Goal: Task Accomplishment & Management: Use online tool/utility

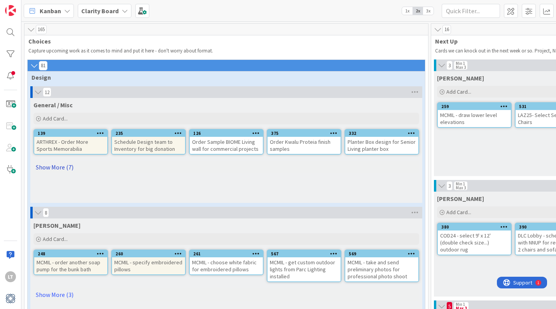
click at [65, 165] on link "Show More (7)" at bounding box center [226, 167] width 386 height 12
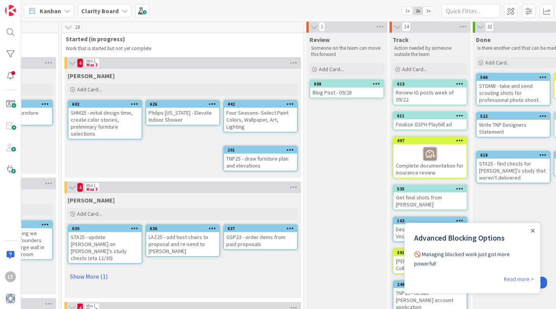
scroll to position [2, 615]
click at [533, 232] on icon "Close Announcement" at bounding box center [533, 231] width 4 height 4
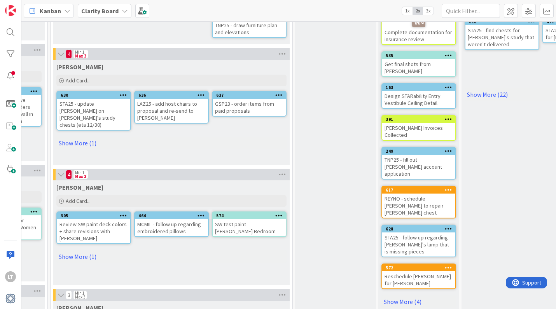
scroll to position [137, 626]
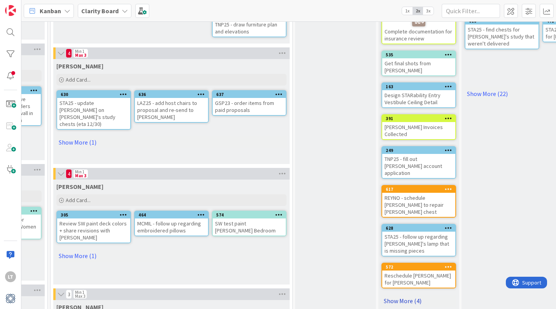
click at [404, 295] on link "Show More (4)" at bounding box center [419, 301] width 75 height 12
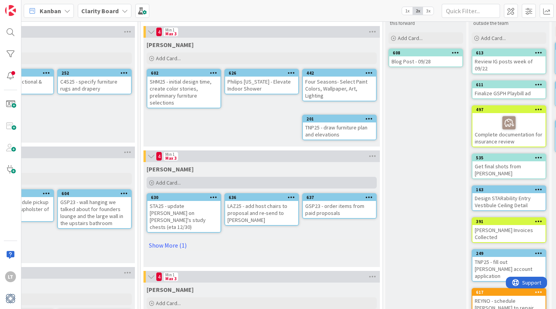
scroll to position [33, 533]
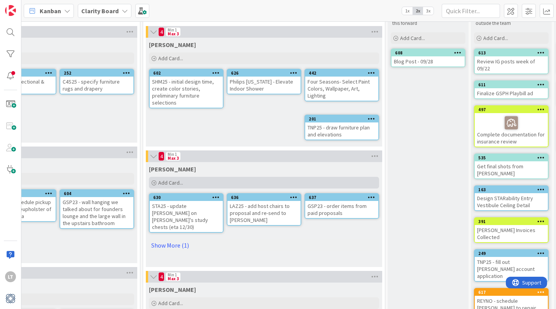
click at [179, 184] on span "Add Card..." at bounding box center [170, 182] width 25 height 7
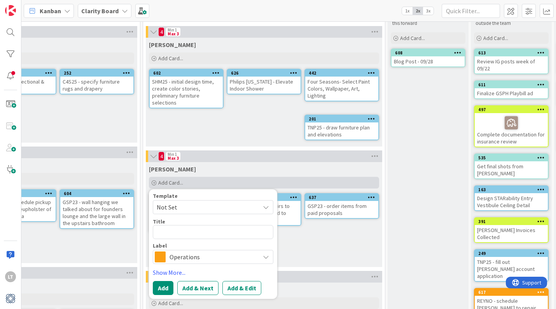
type textarea "x"
type textarea "L"
type textarea "x"
type textarea "LA"
type textarea "x"
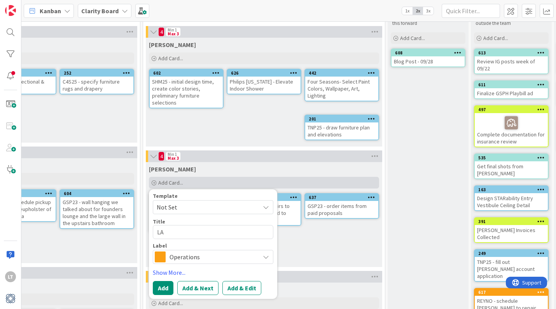
type textarea "LAZ"
type textarea "x"
type textarea "LAZ2"
type textarea "x"
type textarea "LAZ25"
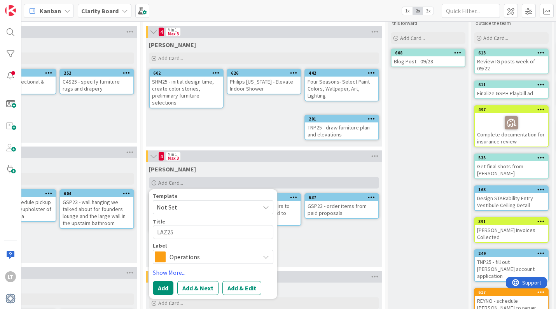
type textarea "x"
type textarea "LAZ25"
type textarea "x"
type textarea "LAZ25 -"
type textarea "x"
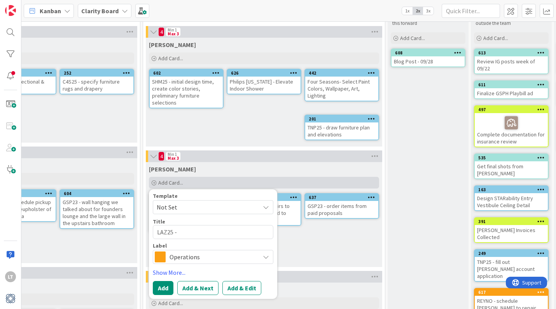
type textarea "LAZ25 -"
type textarea "x"
type textarea "LAZ25 - r"
type textarea "x"
type textarea "LAZ25 - re"
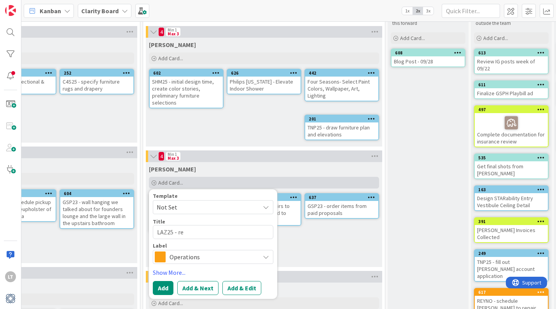
type textarea "x"
type textarea "LAZ25 - rev"
type textarea "x"
type textarea "LAZ25 - revi"
type textarea "x"
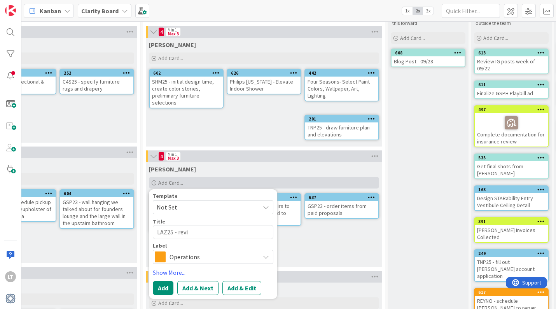
type textarea "LAZ25 - [PERSON_NAME]"
type textarea "x"
type textarea "LAZ25 - revise"
type textarea "x"
type textarea "LAZ25 - revise"
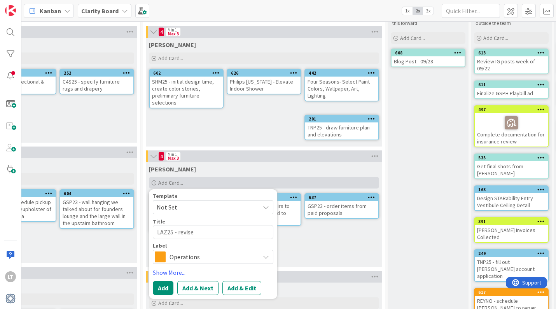
type textarea "x"
type textarea "LAZ25 - revise w"
type textarea "x"
type textarea "LAZ25 - revise wa"
type textarea "x"
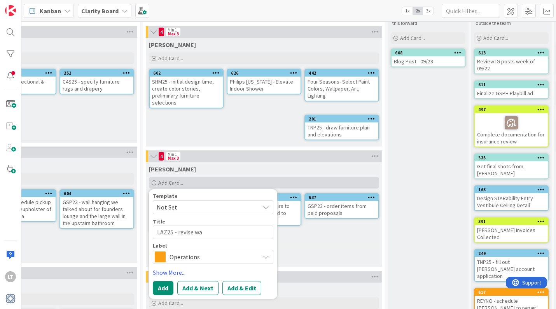
type textarea "LAZ25 - revise wal"
type textarea "x"
type textarea "LAZ25 - revise wall"
type textarea "x"
type textarea "LAZ25 - revise wallp"
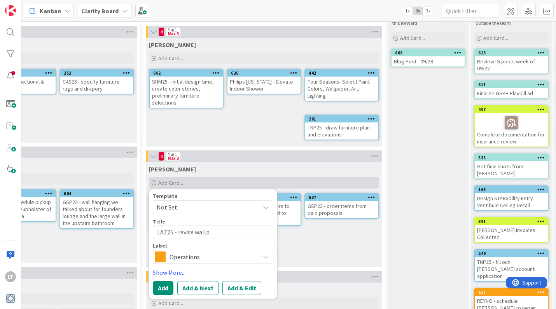
type textarea "x"
type textarea "LAZ25 - revise wallpa"
type textarea "x"
type textarea "LAZ25 - revise wallpap"
type textarea "x"
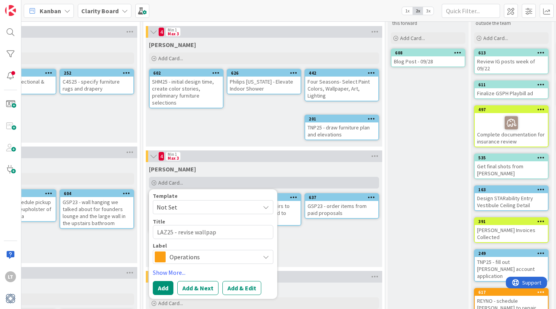
type textarea "LAZ25 - revise wallpape"
type textarea "x"
type textarea "LAZ25 - revise wallpaper"
type textarea "x"
type textarea "LAZ25 - revise wallpaper"
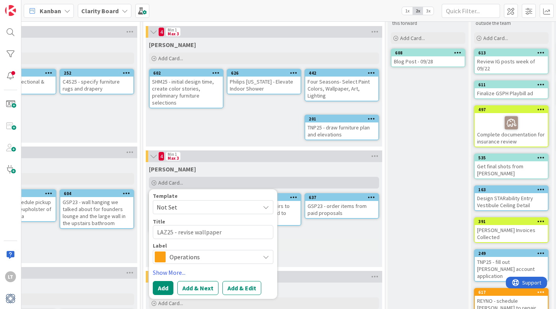
type textarea "x"
type textarea "LAZ25 - revise wallpaper p"
type textarea "x"
type textarea "LAZ25 - revise wallpaper pr"
type textarea "x"
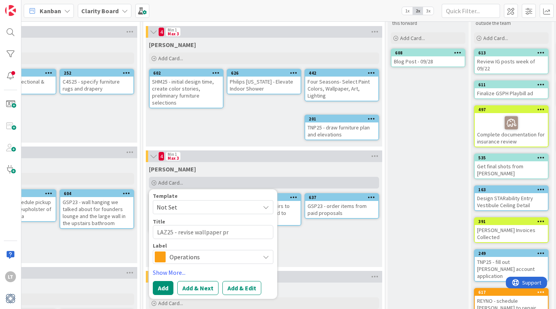
type textarea "LAZ25 - revise wallpaper pre"
type textarea "x"
type textarea "LAZ25 - revise wallpaper pres"
type textarea "x"
type textarea "LAZ25 - revise wallpaper [PERSON_NAME]"
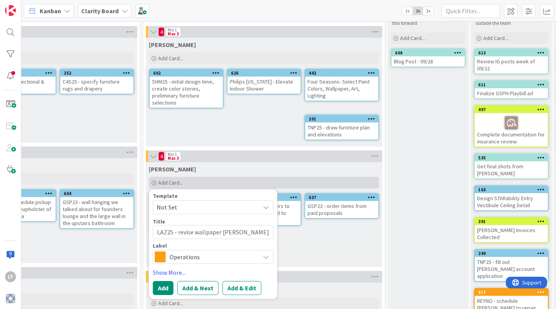
type textarea "x"
type textarea "LAZ25 - revise wallpaper preste"
type textarea "x"
type textarea "LAZ25 - revise wallpaper [PERSON_NAME]"
type textarea "x"
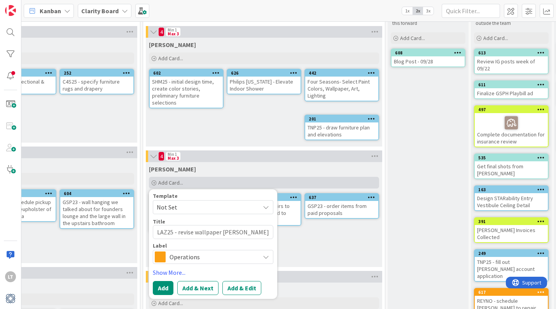
type textarea "LAZ25 - revise wallpaper pres"
type textarea "x"
type textarea "LAZ25 - revise wallpaper prese"
type textarea "x"
type textarea "LAZ25 - revise wallpaper presen"
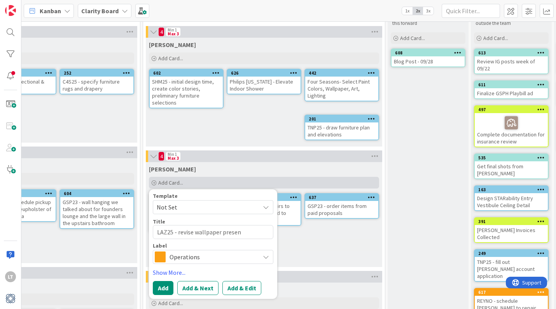
type textarea "x"
type textarea "LAZ25 - revise wallpaper present"
type textarea "x"
type textarea "LAZ25 - revise wallpaper presenta"
type textarea "x"
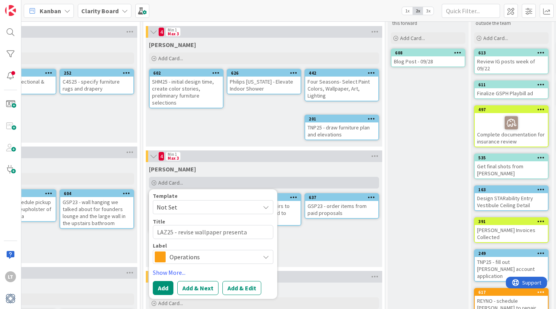
type textarea "LAZ25 - revise wallpaper presentat"
type textarea "x"
type textarea "LAZ25 - revise wallpaper presentati"
type textarea "x"
type textarea "LAZ25 - revise wallpaper presentatio"
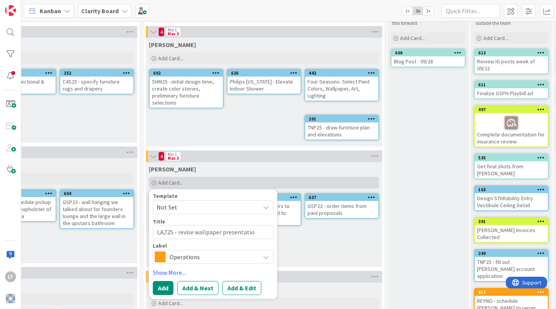
type textarea "x"
type textarea "LAZ25 - revise wallpaper presentation"
type textarea "x"
type textarea "LAZ25 - revise wallpaper presentation"
type textarea "x"
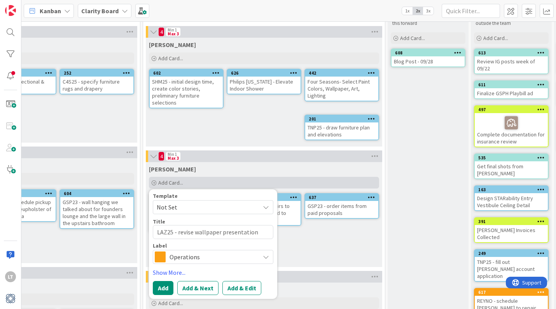
type textarea "LAZ25 - revise wallpaper presentation a"
type textarea "x"
type textarea "LAZ25 - revise wallpaper presentation an"
type textarea "x"
type textarea "LAZ25 - revise wallpaper presentation and"
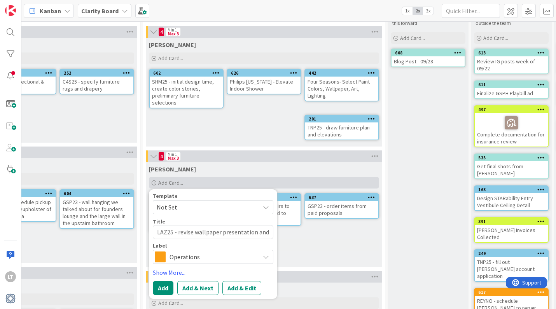
type textarea "x"
type textarea "LAZ25 - revise wallpaper presentation and"
type textarea "x"
type textarea "LAZ25 - revise wallpaper presentation and r"
type textarea "x"
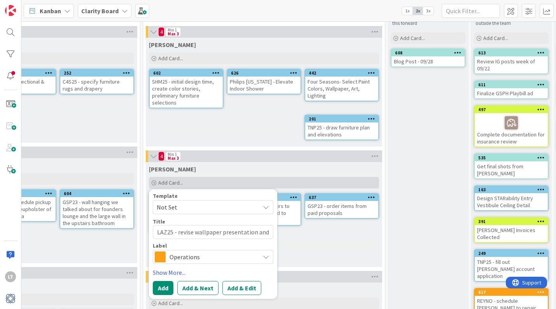
type textarea "LAZ25 - revise wallpaper presentation and re"
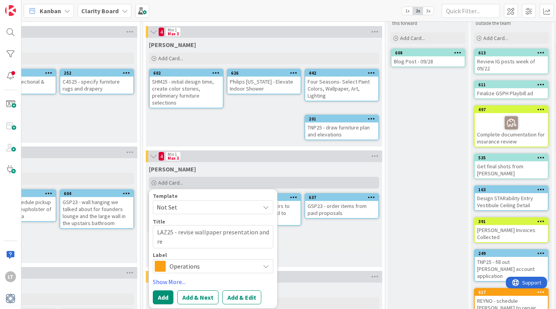
type textarea "x"
type textarea "LAZ25 - revise wallpaper presentation and re-"
type textarea "x"
type textarea "LAZ25 - revise wallpaper presentation and re-s"
type textarea "x"
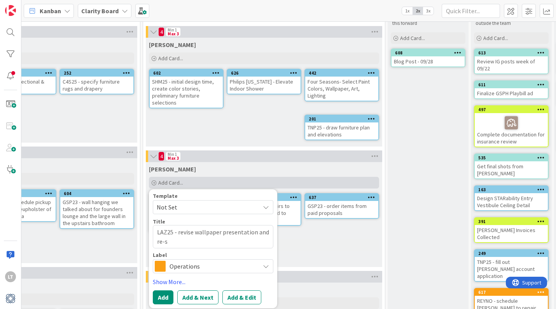
type textarea "LAZ25 - revise wallpaper presentation and re-se"
type textarea "x"
type textarea "LAZ25 - revise wallpaper presentation and re-sen"
type textarea "x"
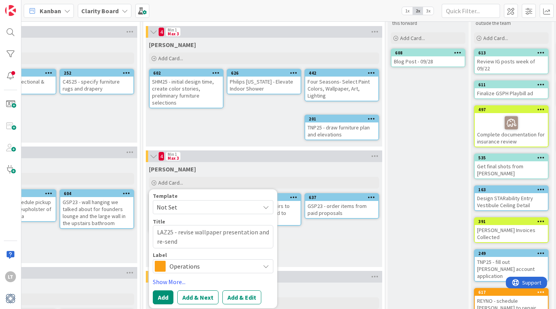
type textarea "LAZ25 - revise wallpaper presentation and re-send"
click at [180, 268] on span "Operations" at bounding box center [213, 266] width 86 height 11
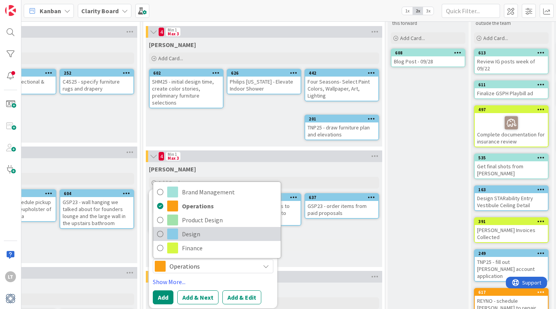
click at [168, 233] on span at bounding box center [172, 234] width 11 height 11
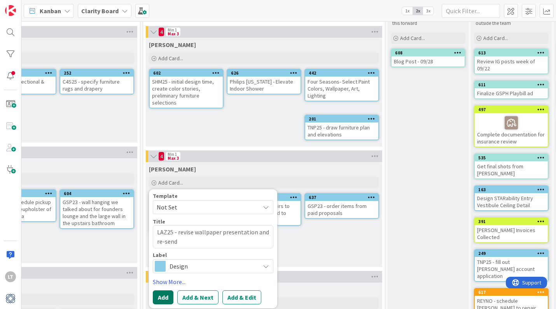
click at [161, 298] on button "Add" at bounding box center [163, 298] width 21 height 14
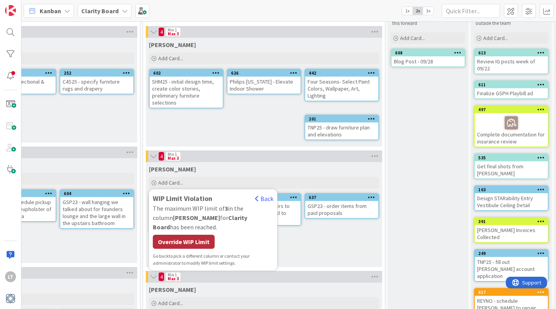
click at [197, 235] on div "Override WIP Limit" at bounding box center [184, 242] width 62 height 14
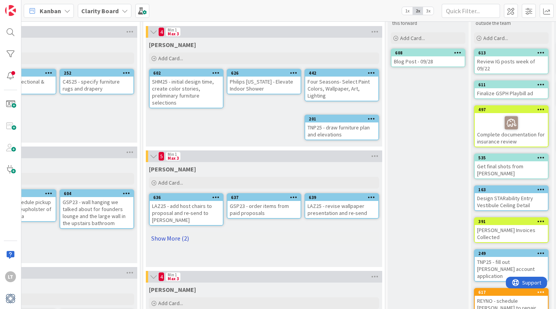
click at [179, 232] on link "Show More (2)" at bounding box center [264, 238] width 230 height 12
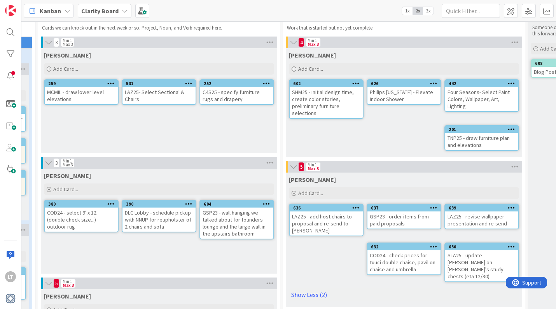
scroll to position [23, 392]
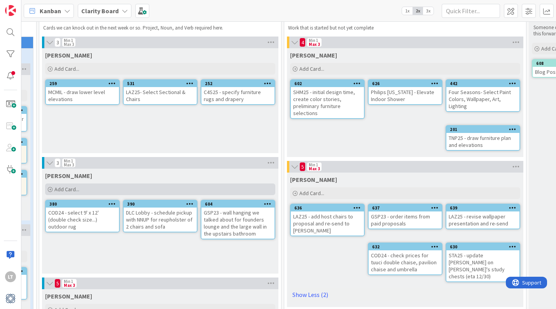
click at [81, 187] on div "Add Card..." at bounding box center [160, 190] width 230 height 12
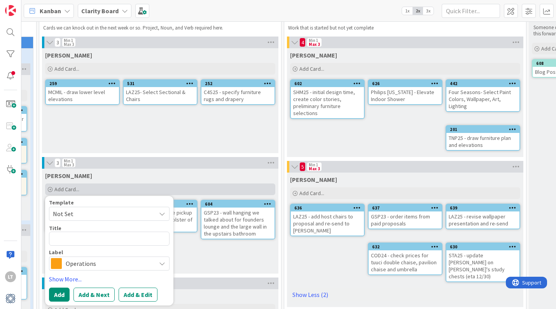
type textarea "x"
type textarea "C"
type textarea "x"
type textarea "CO"
type textarea "x"
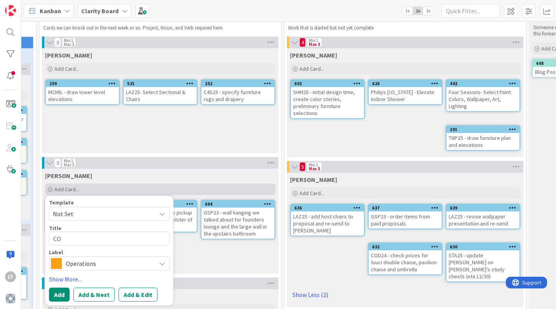
type textarea "COD"
type textarea "x"
type textarea "COD2"
type textarea "x"
type textarea "COD24"
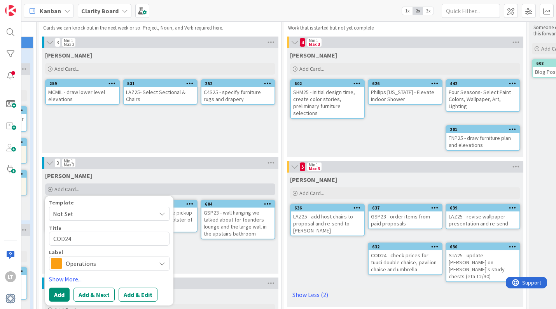
type textarea "x"
type textarea "COD24"
type textarea "x"
type textarea "COD24 -"
type textarea "x"
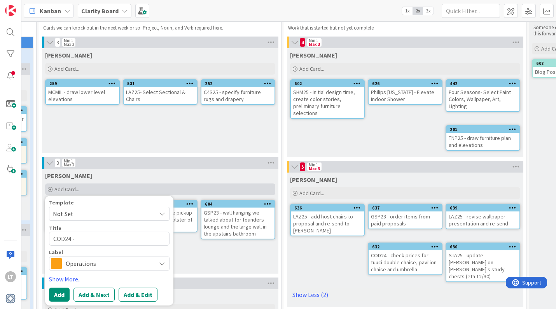
type textarea "COD24 -"
type textarea "x"
type textarea "COD24 -"
type textarea "x"
type textarea "COD24"
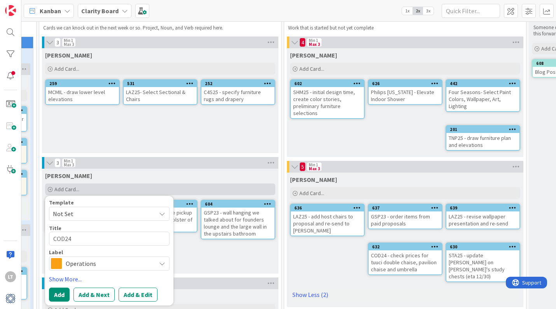
type textarea "x"
type textarea "COD24"
type textarea "x"
type textarea "COD2"
type textarea "x"
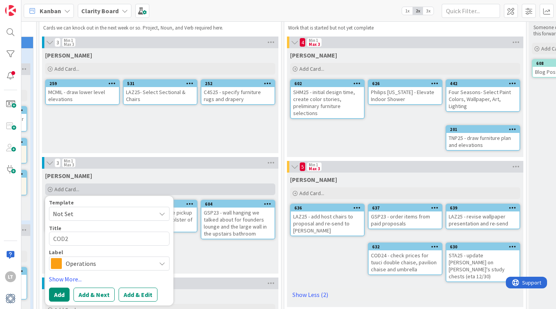
type textarea "COD"
type textarea "x"
type textarea "CO"
type textarea "x"
type textarea "C"
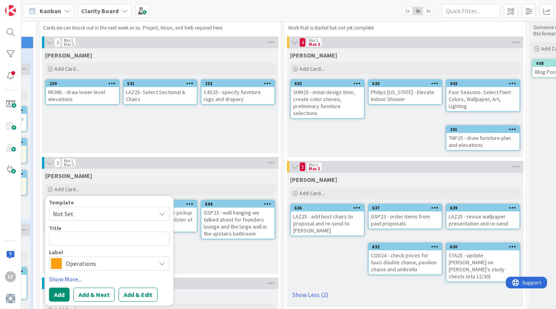
click at [114, 172] on div "[PERSON_NAME]" at bounding box center [160, 174] width 236 height 11
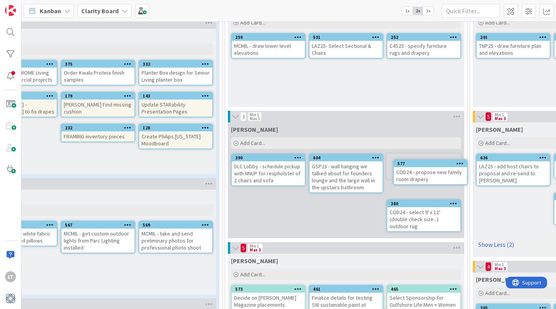
scroll to position [69, 206]
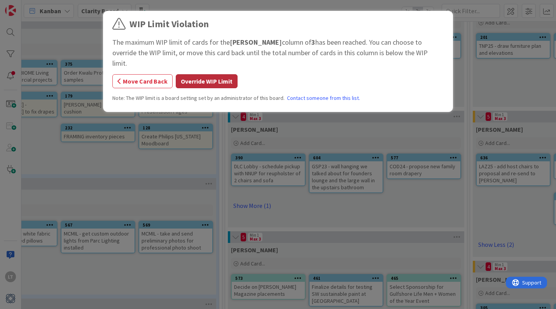
click at [190, 74] on button "Override WIP Limit" at bounding box center [207, 81] width 62 height 14
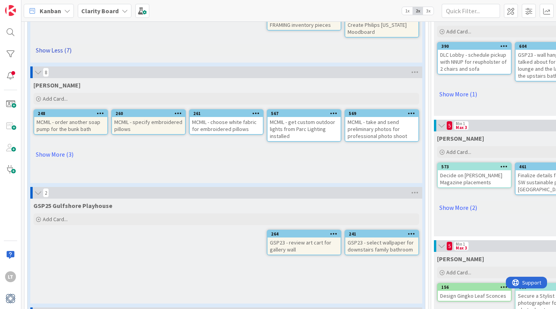
scroll to position [182, 0]
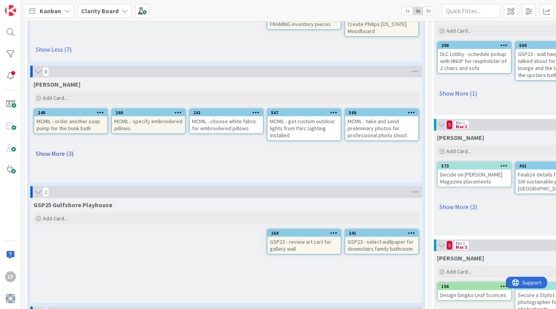
click at [57, 152] on link "Show More (3)" at bounding box center [226, 153] width 386 height 12
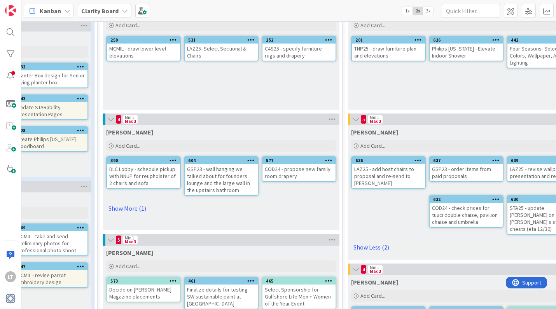
scroll to position [68, 331]
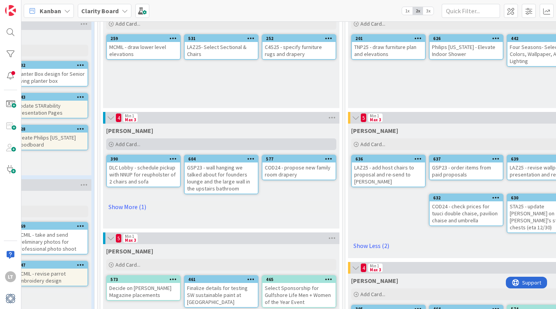
click at [136, 143] on span "Add Card..." at bounding box center [128, 144] width 25 height 7
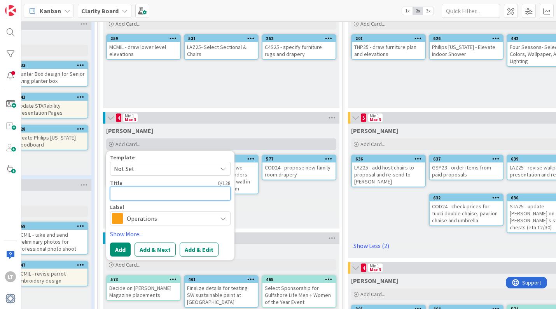
type textarea "x"
type textarea "S"
type textarea "x"
type textarea "ST"
type textarea "x"
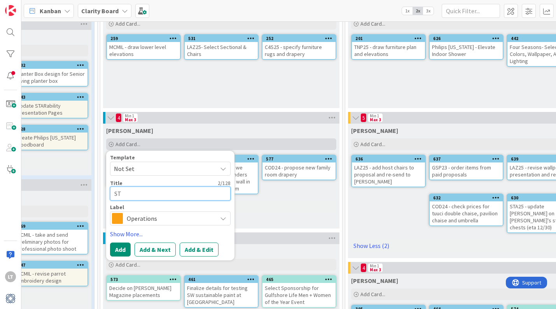
type textarea "STA"
type textarea "x"
type textarea "STA2"
type textarea "x"
type textarea "STA25"
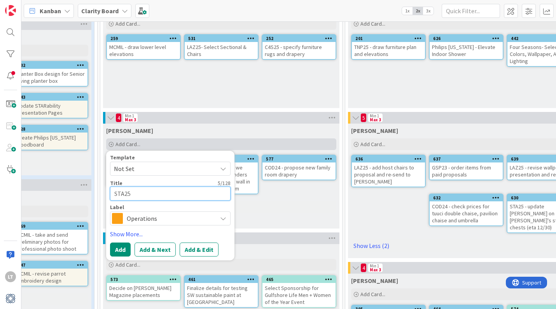
type textarea "x"
type textarea "STA25"
type textarea "x"
type textarea "STA25 -"
type textarea "x"
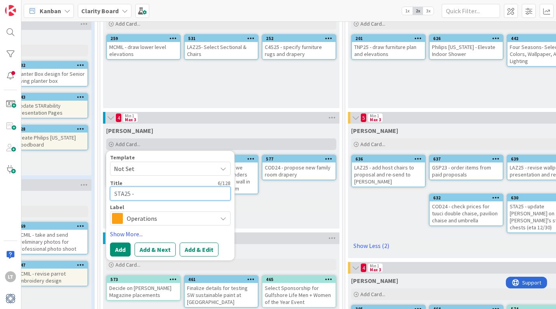
type textarea "STA25 -"
type textarea "x"
type textarea "STA25 - f"
type textarea "x"
type textarea "STA25 - fi"
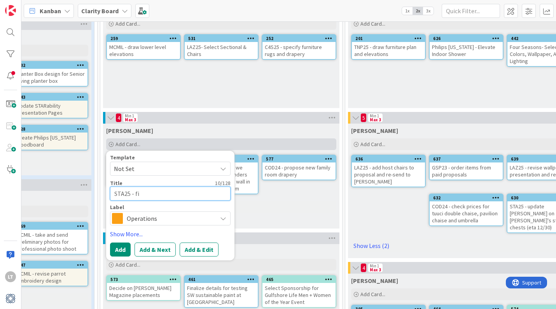
type textarea "x"
type textarea "STA25 - fix"
type textarea "x"
type textarea "STA25 - fix"
type textarea "x"
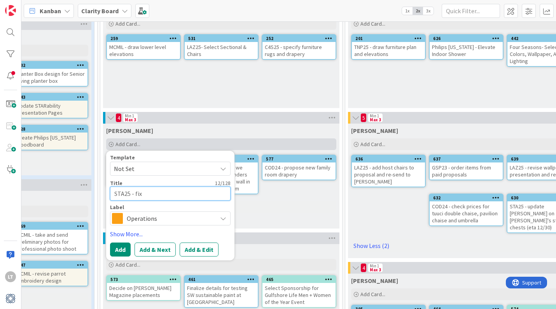
type textarea "STA25 - fix C"
type textarea "x"
type textarea "STA25 - fix Co"
type textarea "x"
type textarea "STA25 - fix Con"
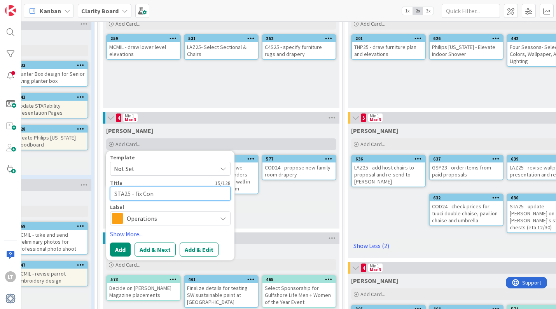
type textarea "x"
type textarea "STA25 - fix [PERSON_NAME]"
type textarea "x"
type textarea "STA25 - fix [PERSON_NAME]"
type textarea "x"
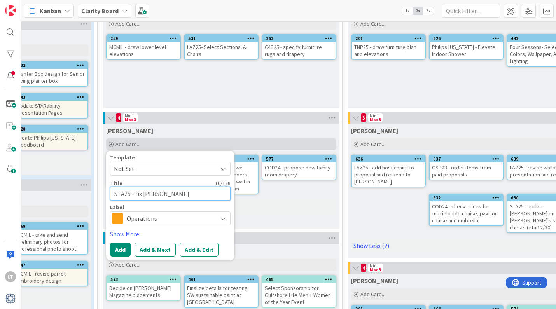
type textarea "STA25 - fix [PERSON_NAME]"
type textarea "x"
type textarea "STA25 - fix [PERSON_NAME]'"
type textarea "x"
type textarea "STA25 - fix [PERSON_NAME]'"
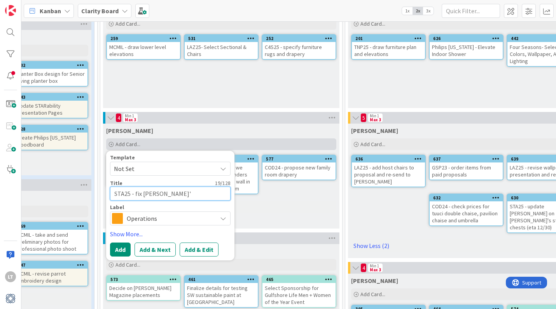
type textarea "x"
type textarea "STA25 - fix [PERSON_NAME]' s"
type textarea "x"
type textarea "STA25 - fix [PERSON_NAME]'"
type textarea "x"
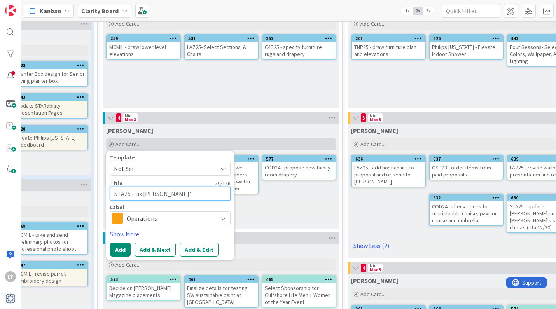
type textarea "STA25 - fix [PERSON_NAME]'"
type textarea "x"
type textarea "STA25 - fix [PERSON_NAME]'s"
type textarea "x"
type textarea "STA25 - fix [PERSON_NAME]'s"
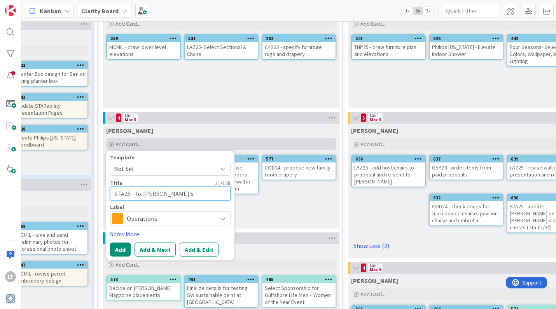
type textarea "x"
type textarea "STA25 - fix [PERSON_NAME]'s L"
type textarea "x"
type textarea "STA25 - fix [PERSON_NAME]'s La"
type textarea "x"
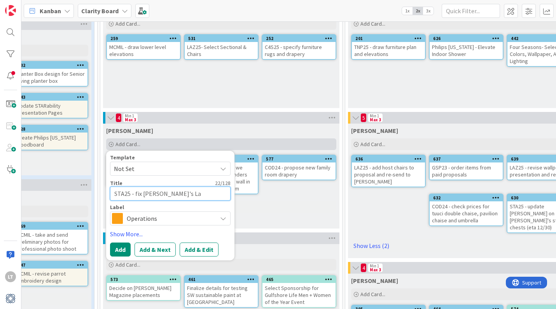
type textarea "STA25 - fix [PERSON_NAME]'s [PERSON_NAME]"
type textarea "x"
type textarea "STA25 - fix [PERSON_NAME]'s Lamp"
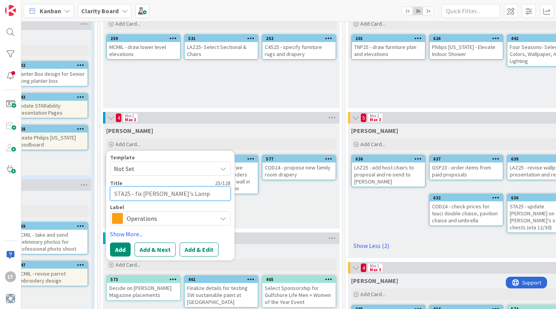
click at [134, 194] on textarea "STA25 - fix [PERSON_NAME]'s Lamp" at bounding box center [170, 194] width 121 height 14
type textarea "x"
type textarea "STA25 - fix [PERSON_NAME]'s Lamp"
type textarea "x"
type textarea "STA25 - g fix [PERSON_NAME]'s Lamp"
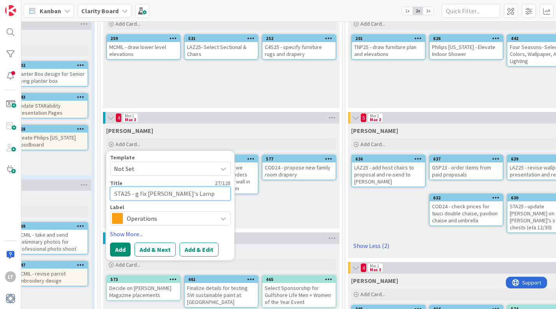
type textarea "x"
click at [224, 215] on div "Operations" at bounding box center [170, 219] width 121 height 14
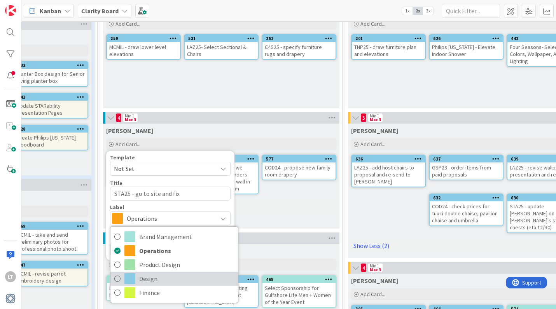
click at [151, 276] on span "Design" at bounding box center [186, 279] width 95 height 12
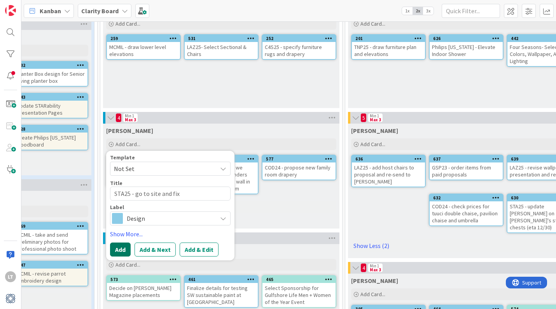
click at [116, 246] on button "Add" at bounding box center [120, 250] width 21 height 14
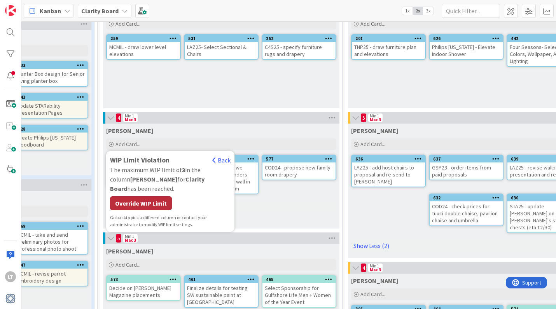
click at [156, 196] on div "Override WIP Limit" at bounding box center [141, 203] width 62 height 14
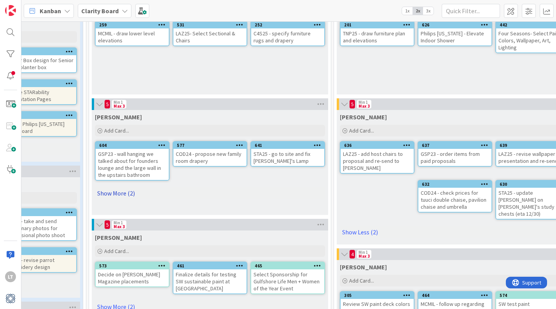
scroll to position [82, 342]
click at [132, 194] on link "Show More (2)" at bounding box center [210, 193] width 230 height 12
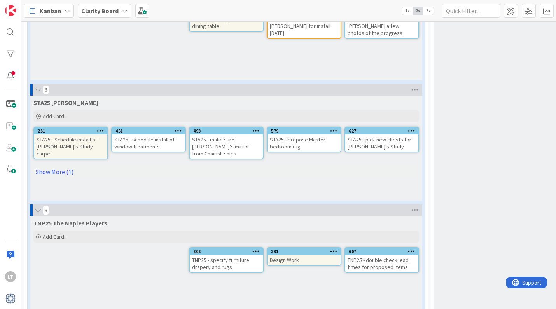
scroll to position [1145, 0]
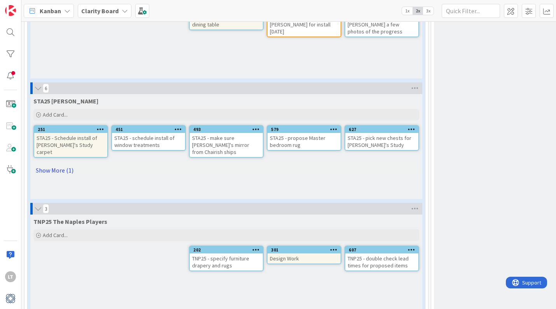
click at [53, 165] on link "Show More (1)" at bounding box center [226, 170] width 386 height 12
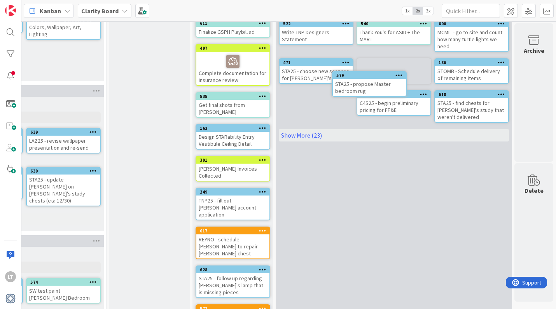
scroll to position [69, 812]
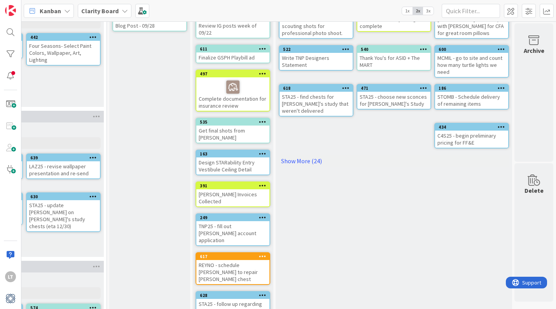
drag, startPoint x: 296, startPoint y: 128, endPoint x: 317, endPoint y: 122, distance: 22.7
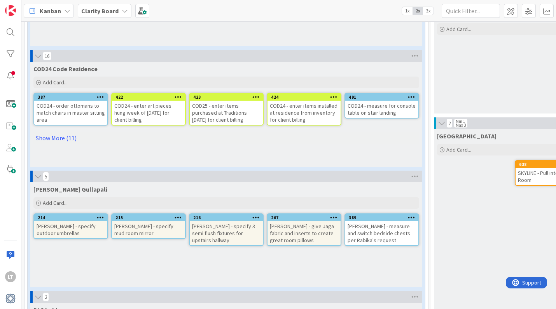
scroll to position [576, 0]
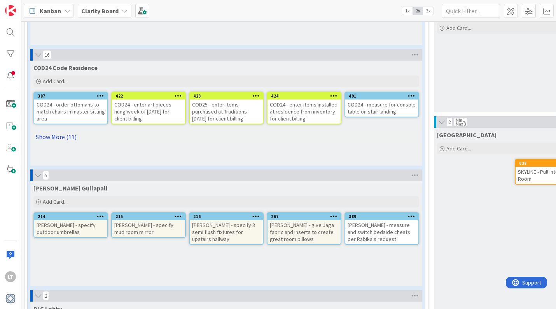
click at [54, 133] on link "Show More (11)" at bounding box center [226, 137] width 386 height 12
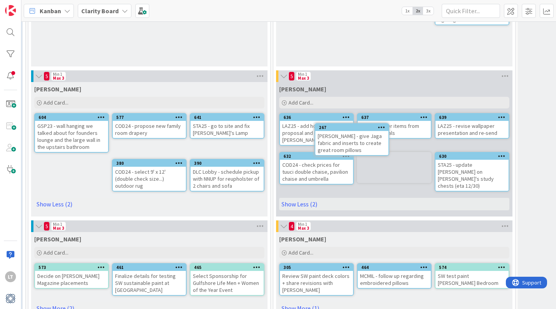
scroll to position [105, 403]
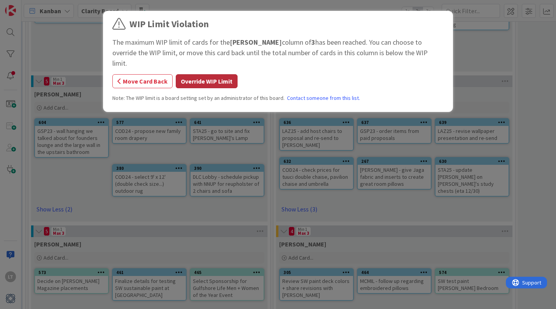
click at [196, 74] on button "Override WIP Limit" at bounding box center [207, 81] width 62 height 14
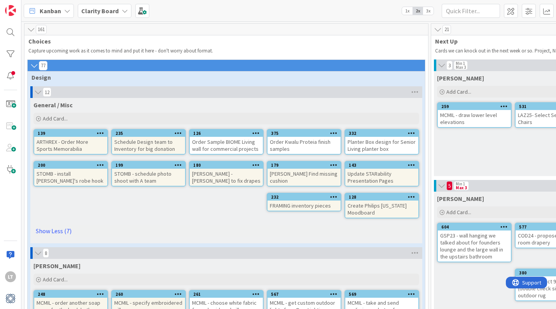
scroll to position [0, 0]
